Goal: Information Seeking & Learning: Compare options

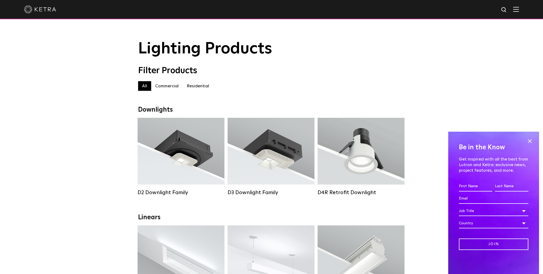
click at [529, 143] on span at bounding box center [530, 141] width 8 height 8
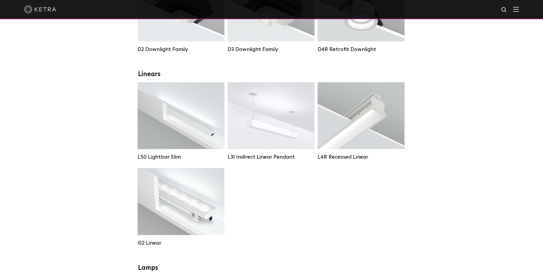
scroll to position [36, 0]
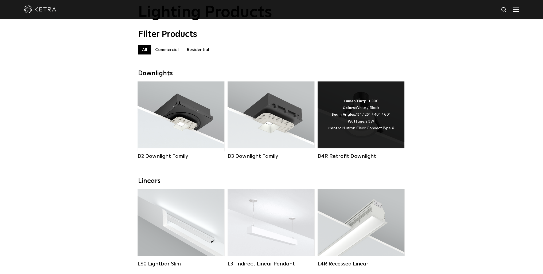
click at [373, 103] on div "Lumen Output: 800 Colors: White / Black Beam Angles: 15° / 25° / 40° / 60° Watt…" at bounding box center [361, 115] width 66 height 34
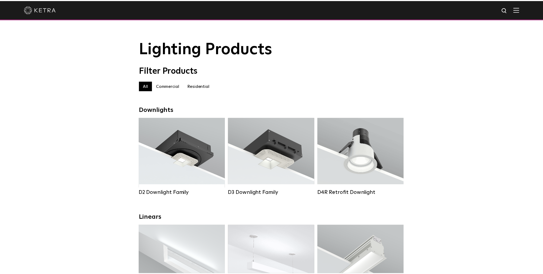
scroll to position [36, 0]
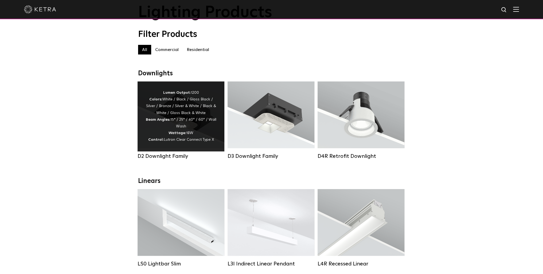
click at [201, 119] on div "Lumen Output: 1200 Colors: White / Black / Gloss Black / Silver / Bronze / Silv…" at bounding box center [181, 116] width 71 height 54
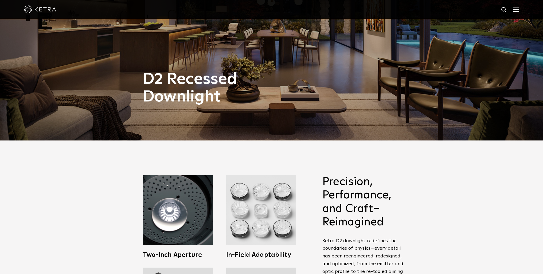
scroll to position [294, 0]
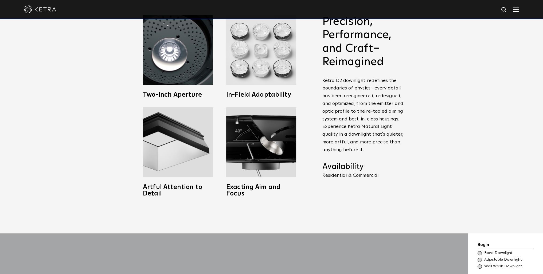
click at [95, 136] on div "Precision, Performance, and Craft–Reimagined Ketra D2 downlight redefines the b…" at bounding box center [271, 106] width 543 height 253
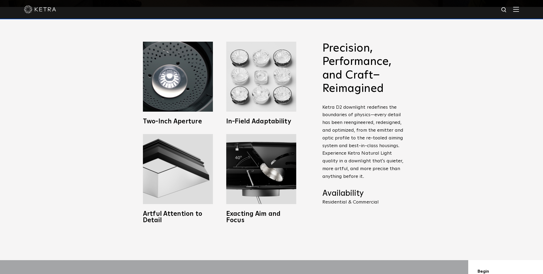
scroll to position [401, 0]
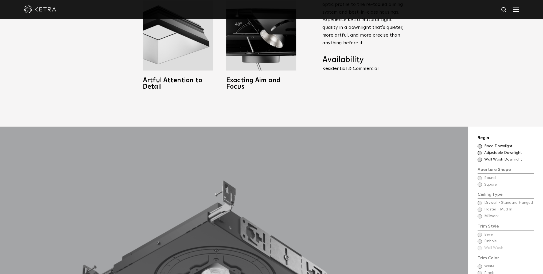
click at [353, 66] on p "Residential & Commercial" at bounding box center [363, 68] width 83 height 5
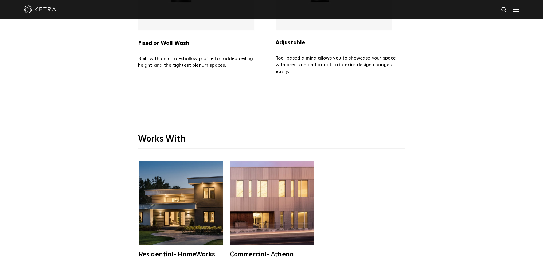
scroll to position [1523, 0]
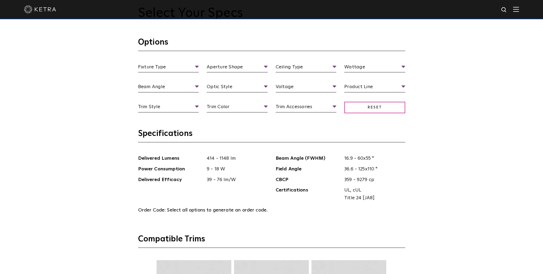
scroll to position [508, 0]
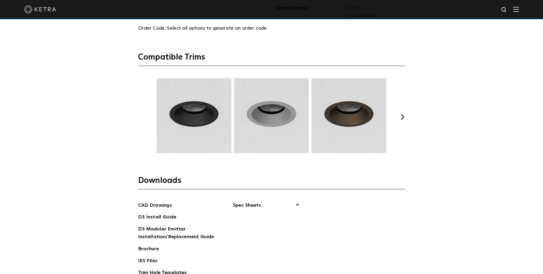
scroll to position [663, 0]
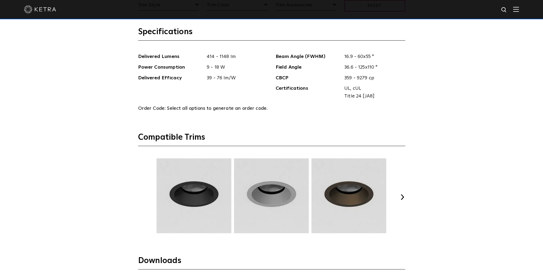
click at [405, 195] on div "Select Your Specs Options Fixture Type Fixture Type Adjustable Fixed Wall Wash …" at bounding box center [272, 141] width 278 height 475
click at [404, 196] on button "Next" at bounding box center [402, 196] width 5 height 5
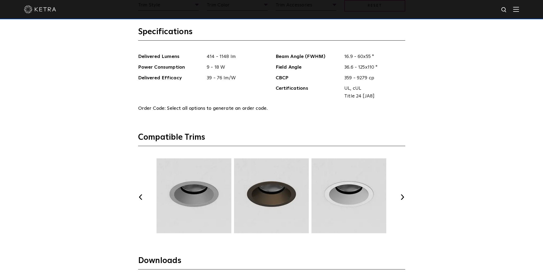
click at [403, 196] on button "Next" at bounding box center [402, 196] width 5 height 5
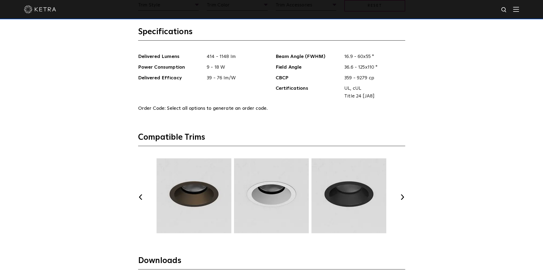
click at [292, 196] on img at bounding box center [271, 195] width 76 height 75
click at [275, 195] on img at bounding box center [271, 195] width 76 height 75
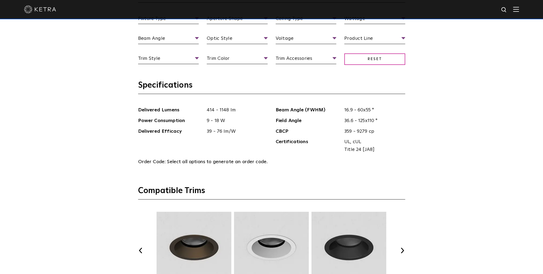
scroll to position [529, 0]
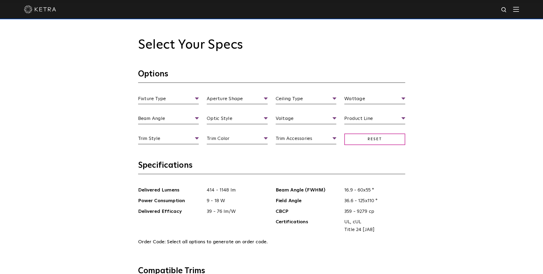
click at [122, 167] on div "Select Your Specs Options Fixture Type Fixture Type Adjustable Fixed Wall Wash …" at bounding box center [271, 275] width 543 height 544
click at [479, 135] on div "Select Your Specs Options Fixture Type Fixture Type Adjustable Fixed Wall Wash …" at bounding box center [271, 275] width 543 height 544
click at [357, 146] on li "Residential" at bounding box center [374, 149] width 61 height 10
click at [449, 133] on div "Select Your Specs Options Fixture Type Fixture Type Adjustable Fixed Wall Wash …" at bounding box center [271, 275] width 543 height 544
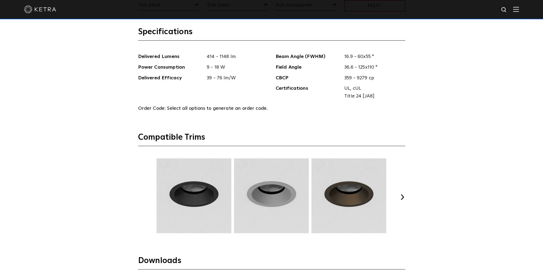
drag, startPoint x: 153, startPoint y: 106, endPoint x: 279, endPoint y: 109, distance: 126.4
click at [269, 109] on span "Order Code: Select all options to generate an order code." at bounding box center [239, 109] width 203 height 8
click at [279, 109] on span "Order Code: Select all options to generate an order code." at bounding box center [239, 109] width 203 height 8
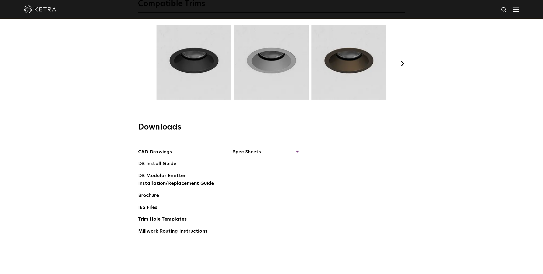
scroll to position [930, 0]
